Goal: Task Accomplishment & Management: Manage account settings

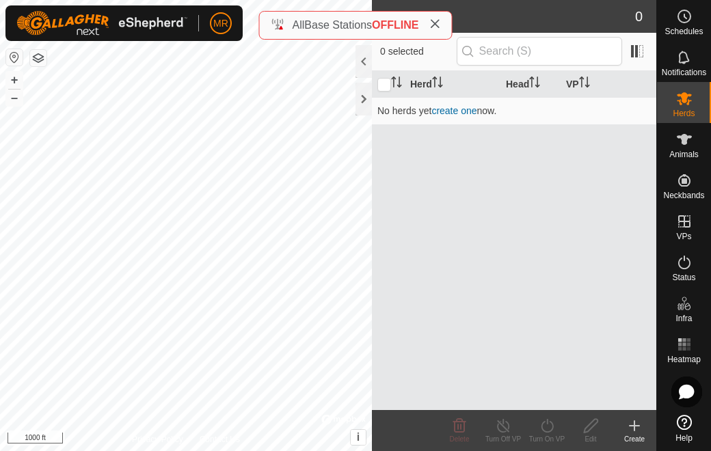
click at [274, 22] on div "All Base Stations OFFLINE" at bounding box center [356, 25] width 170 height 16
click at [392, 25] on span "OFFLINE" at bounding box center [395, 25] width 47 height 12
click at [434, 21] on icon at bounding box center [435, 23] width 11 height 11
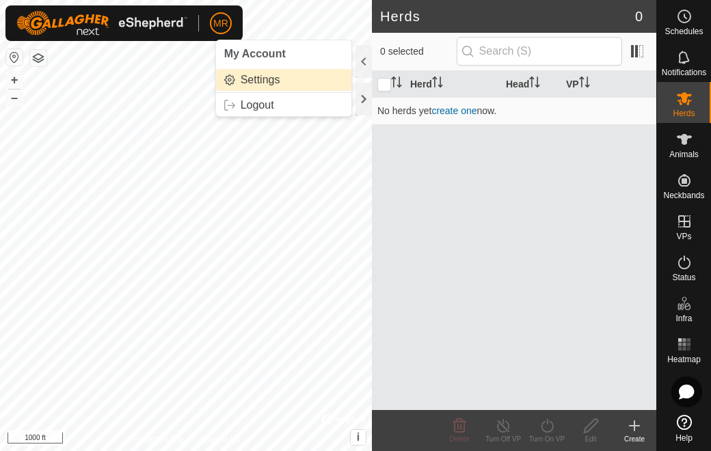
click at [253, 81] on link "Settings" at bounding box center [283, 80] width 135 height 22
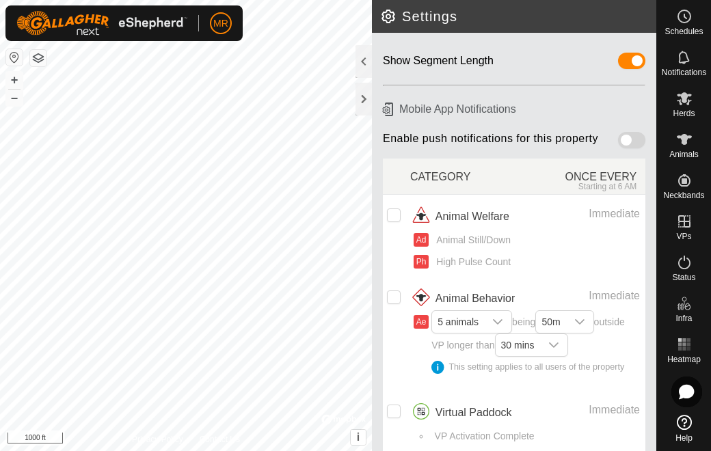
scroll to position [120, 0]
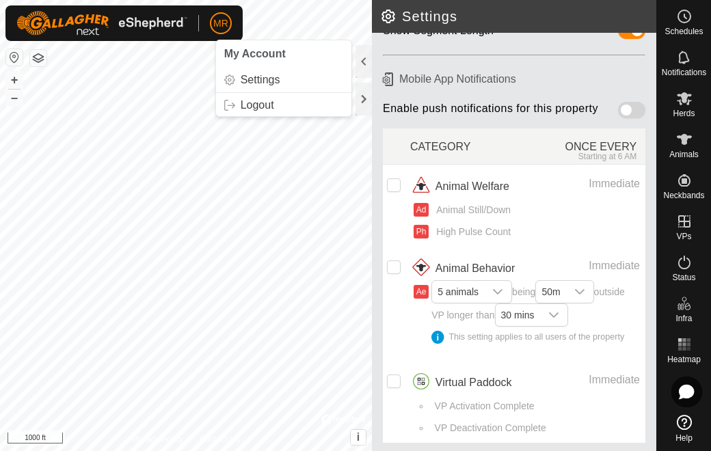
click at [251, 55] on span "My Account" at bounding box center [255, 54] width 62 height 12
click at [278, 58] on span "My Account" at bounding box center [255, 54] width 62 height 12
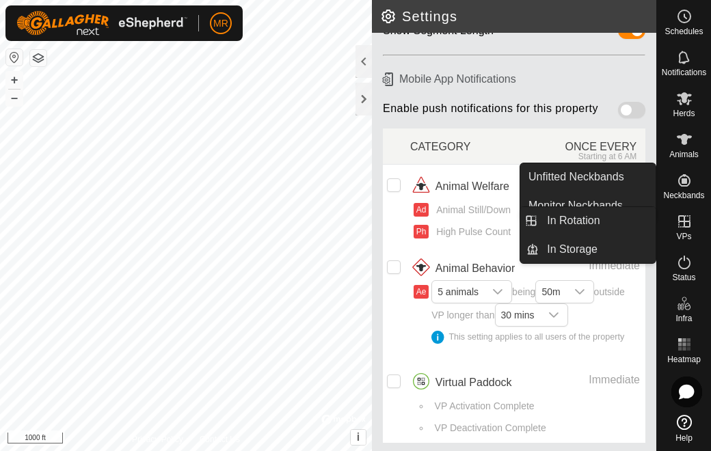
click at [683, 419] on icon at bounding box center [684, 422] width 15 height 15
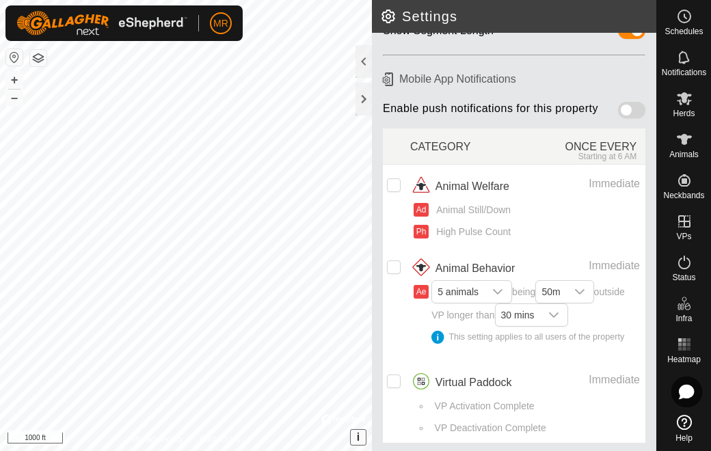
click at [354, 436] on button "i" at bounding box center [358, 437] width 15 height 15
click at [364, 101] on div at bounding box center [364, 99] width 16 height 33
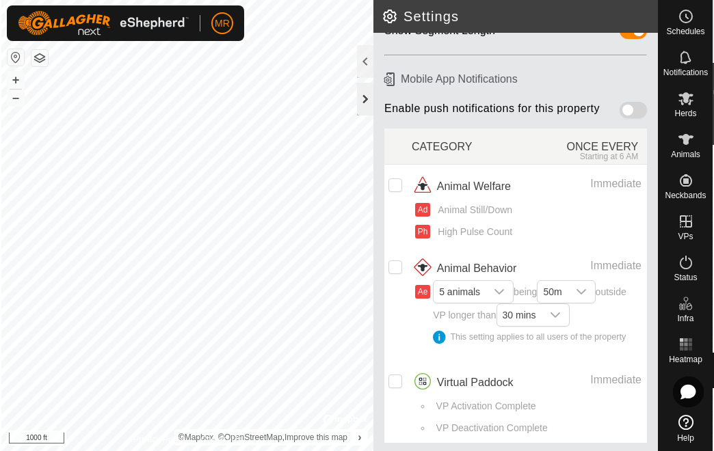
scroll to position [165, 0]
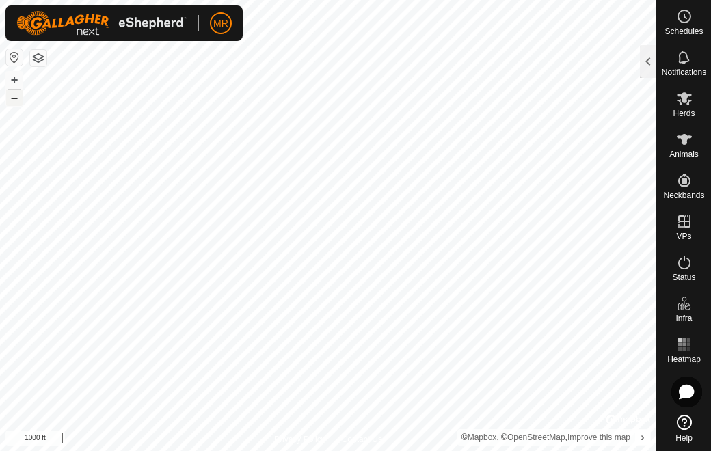
click at [16, 95] on button "–" at bounding box center [14, 98] width 16 height 16
click at [550, 0] on html "MR Schedules Notifications Herds Animals Neckbands VPs Status Infra Heatmap Hel…" at bounding box center [355, 225] width 711 height 451
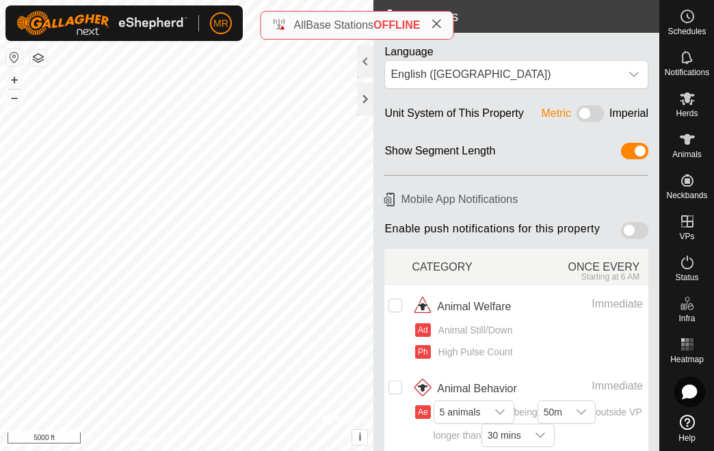
click at [437, 25] on icon at bounding box center [436, 23] width 11 height 11
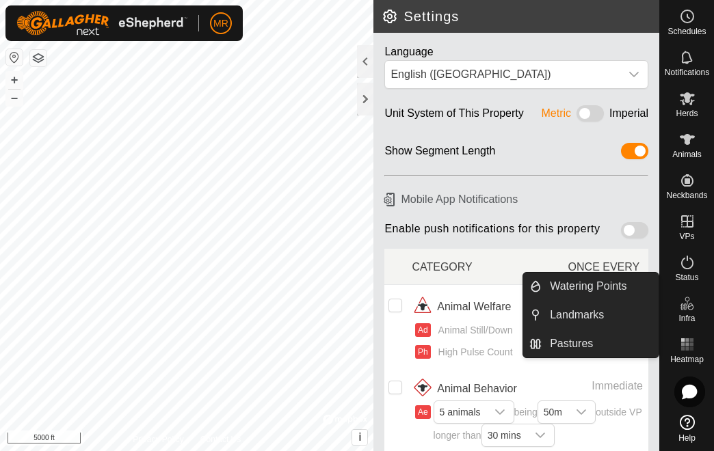
click at [688, 311] on icon at bounding box center [687, 304] width 16 height 16
click at [563, 315] on link "Landmarks" at bounding box center [600, 315] width 117 height 27
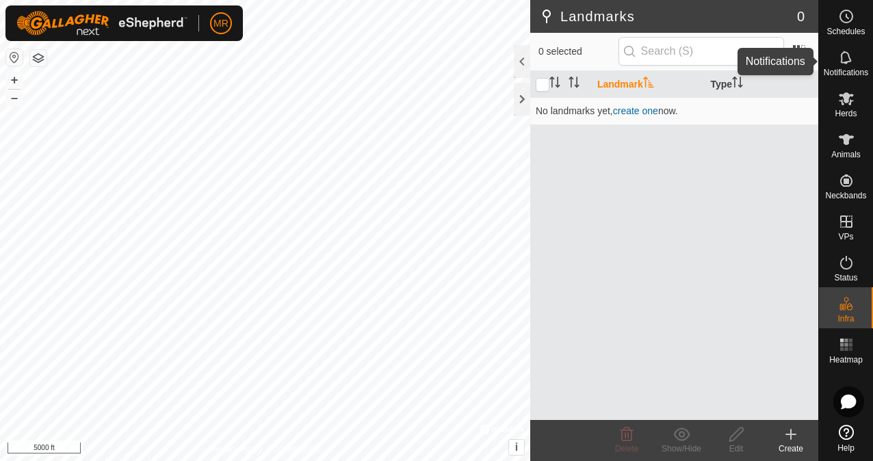
click at [713, 67] on es-notification-svg-icon at bounding box center [846, 58] width 25 height 22
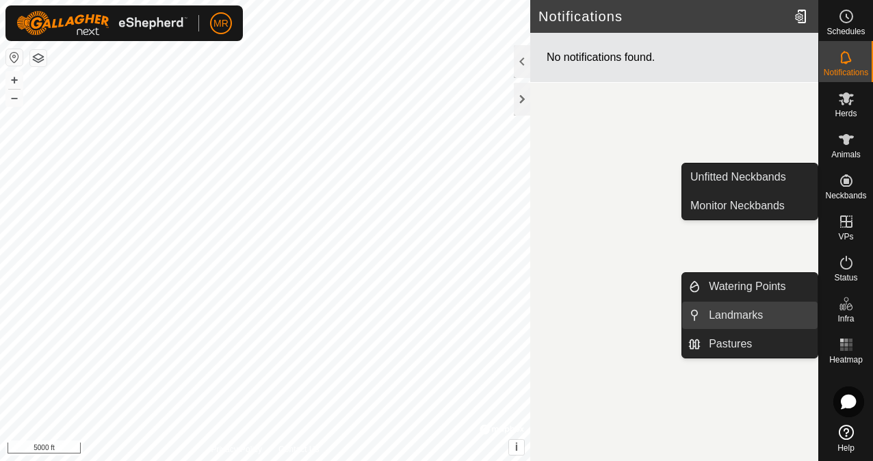
click at [713, 312] on link "Landmarks" at bounding box center [758, 315] width 117 height 27
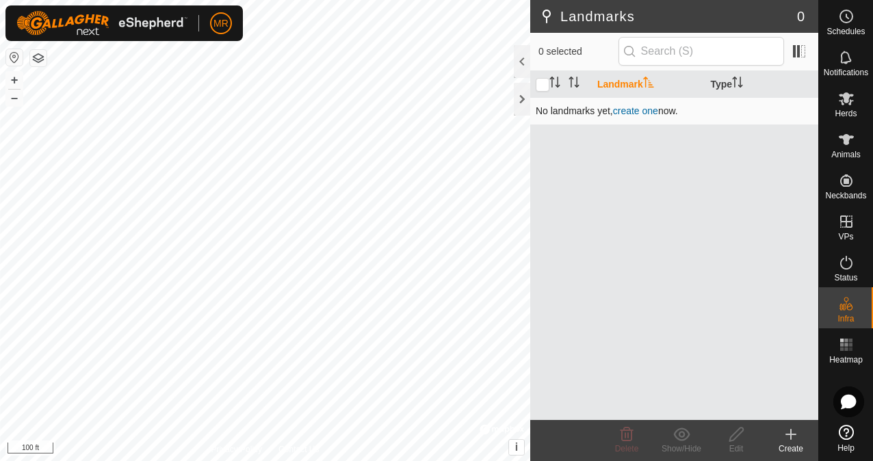
click at [636, 112] on link "create one" at bounding box center [635, 110] width 45 height 11
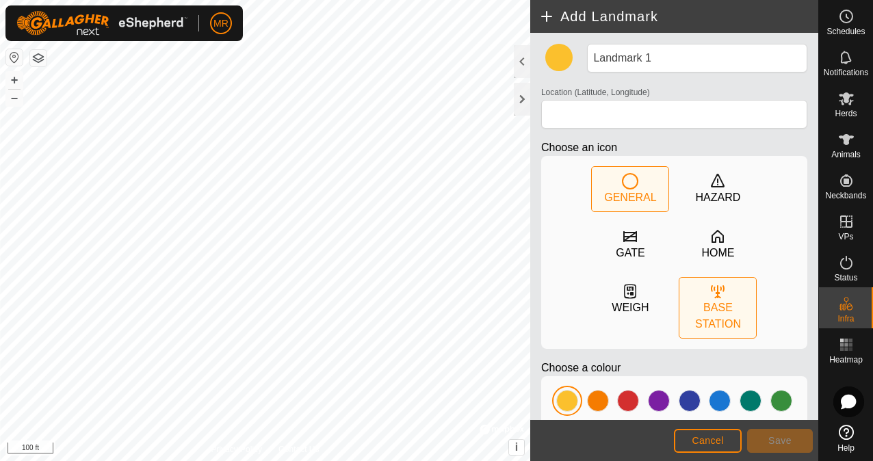
click at [709, 290] on icon at bounding box center [717, 291] width 16 height 16
type input "38.110381, -109.585966"
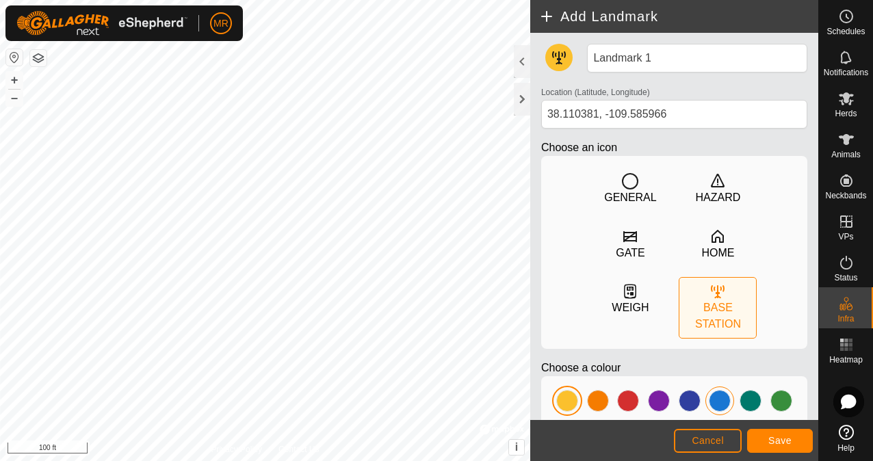
click at [709, 390] on div at bounding box center [720, 401] width 22 height 22
click at [713, 207] on div "Landmark 1 Location (Latitude, Longitude) 38.110381, -109.585966 Choose an icon…" at bounding box center [674, 226] width 288 height 387
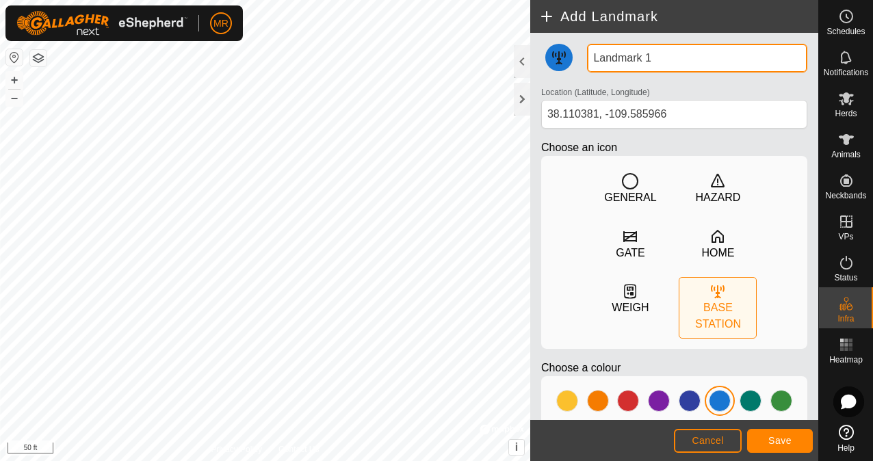
click at [654, 59] on input "Landmark 1" at bounding box center [697, 58] width 220 height 29
type input "L"
type input "Tuley Dome Station"
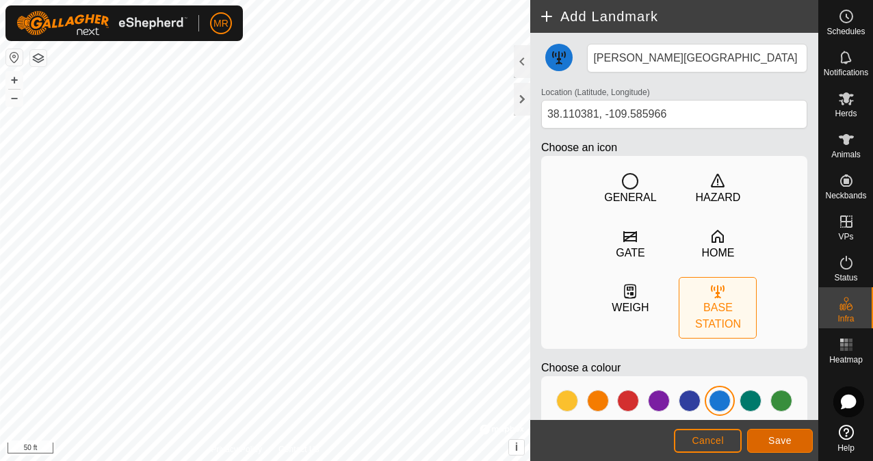
click at [713, 436] on span "Save" at bounding box center [779, 440] width 23 height 11
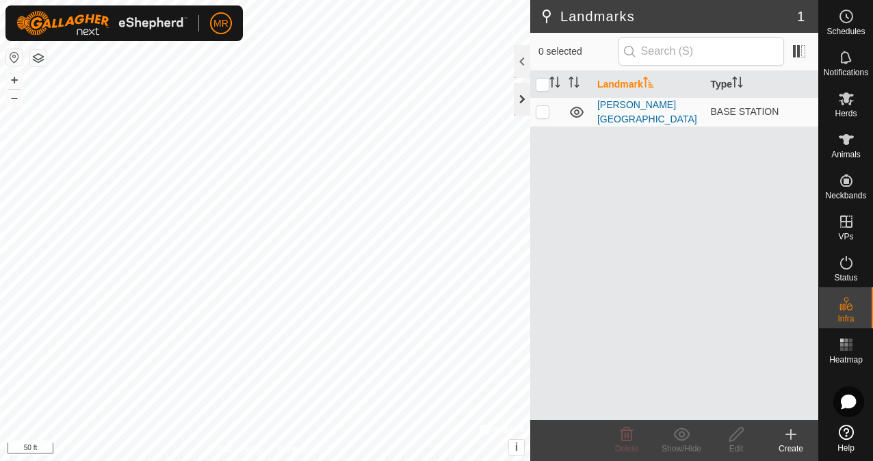
click at [521, 99] on div at bounding box center [522, 99] width 16 height 33
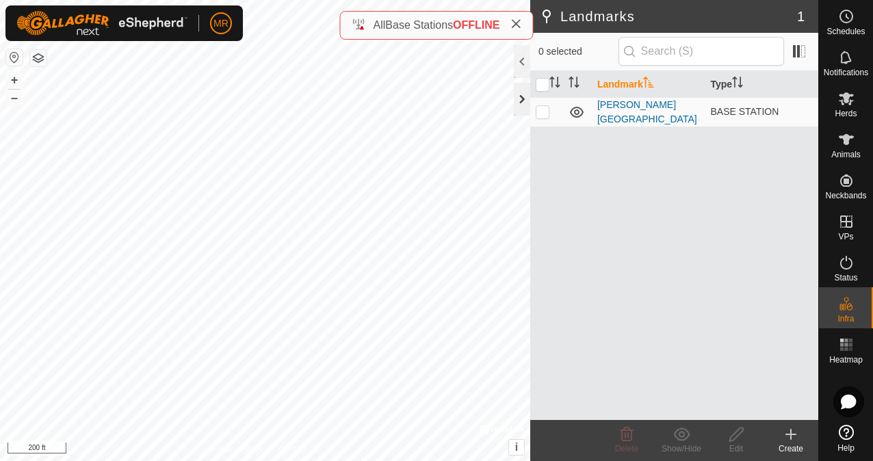
click at [515, 103] on div at bounding box center [522, 99] width 16 height 33
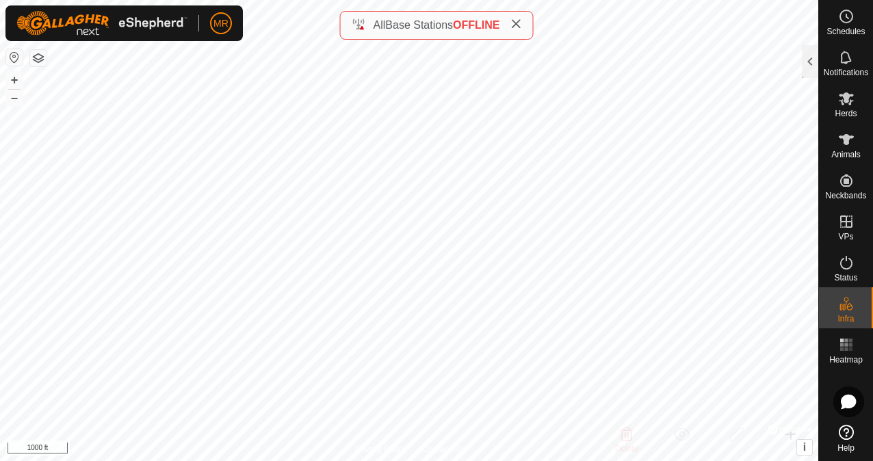
click at [629, 0] on html "MR Schedules Notifications Herds Animals Neckbands VPs Status Infra Heatmap Hel…" at bounding box center [436, 230] width 873 height 461
click at [577, 0] on html "MR Schedules Notifications Herds Animals Neckbands VPs Status Infra Heatmap Hel…" at bounding box center [436, 230] width 873 height 461
click at [494, 0] on html "MR Schedules Notifications Herds Animals Neckbands VPs Status Infra Heatmap Hel…" at bounding box center [436, 230] width 873 height 461
click at [446, 0] on html "MR Schedules Notifications Herds Animals Neckbands VPs Status Infra Heatmap Hel…" at bounding box center [436, 230] width 873 height 461
click at [529, 14] on div "Landmarks 1 0 selected Landmark Type Tuley Dome Station BASE STATION Delete Sho…" at bounding box center [409, 230] width 818 height 461
